Goal: Transaction & Acquisition: Purchase product/service

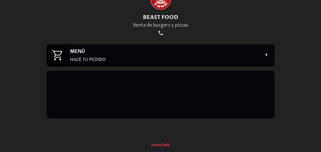
drag, startPoint x: 226, startPoint y: 10, endPoint x: 98, endPoint y: 59, distance: 137.0
click at [98, 59] on p "HACÉ TU PEDIDO" at bounding box center [165, 60] width 191 height 6
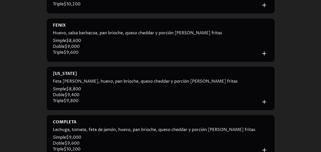
scroll to position [431, 0]
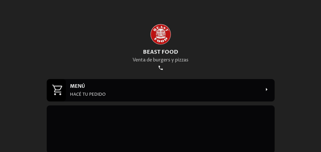
click at [131, 99] on div "MENÚ HACÉ TU PEDIDO" at bounding box center [170, 90] width 209 height 22
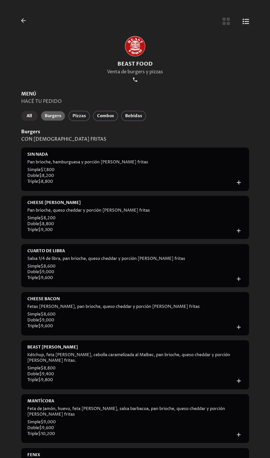
click at [52, 114] on span "Burgers" at bounding box center [53, 115] width 17 height 7
click at [225, 15] on div "BEAST FOOD Venta de burgers y pizzas MENÚ HACÉ TU PEDIDO All Burgers Pizzas Com…" at bounding box center [135, 326] width 240 height 652
click at [225, 23] on icon "Botón de vista de cuadrícula" at bounding box center [225, 21] width 7 height 7
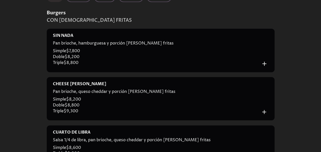
scroll to position [119, 0]
drag, startPoint x: 203, startPoint y: 79, endPoint x: 190, endPoint y: 13, distance: 67.6
click at [190, 13] on h3 "Burgers" at bounding box center [161, 13] width 228 height 6
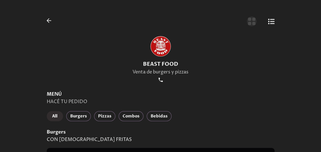
click at [252, 20] on icon "Botón de vista de cuadrícula" at bounding box center [251, 21] width 8 height 8
click at [132, 115] on span "Combos" at bounding box center [131, 115] width 17 height 7
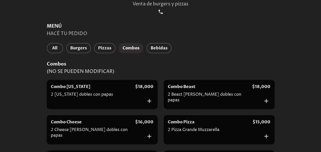
scroll to position [67, 0]
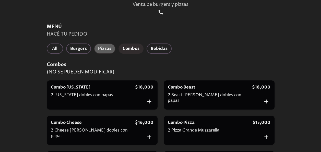
click at [105, 46] on span "Pizzas" at bounding box center [104, 48] width 13 height 7
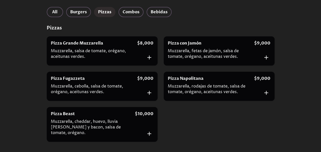
scroll to position [104, 0]
click at [78, 8] on span "Burgers" at bounding box center [78, 11] width 17 height 7
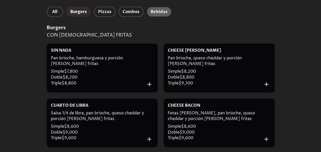
click at [158, 10] on span "Bebidas" at bounding box center [159, 11] width 17 height 7
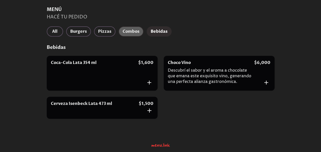
click at [132, 31] on span "Combos" at bounding box center [131, 31] width 17 height 7
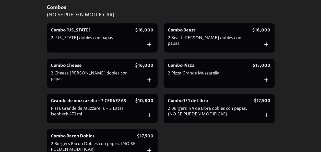
scroll to position [58, 0]
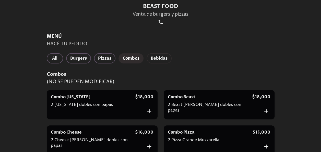
click at [161, 56] on span "Bebidas" at bounding box center [159, 58] width 17 height 7
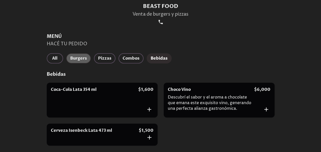
click at [78, 61] on span "Burgers" at bounding box center [78, 58] width 17 height 7
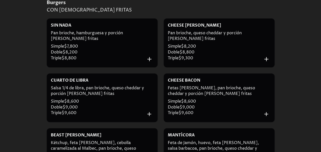
scroll to position [129, 0]
